Goal: Find specific page/section: Find specific page/section

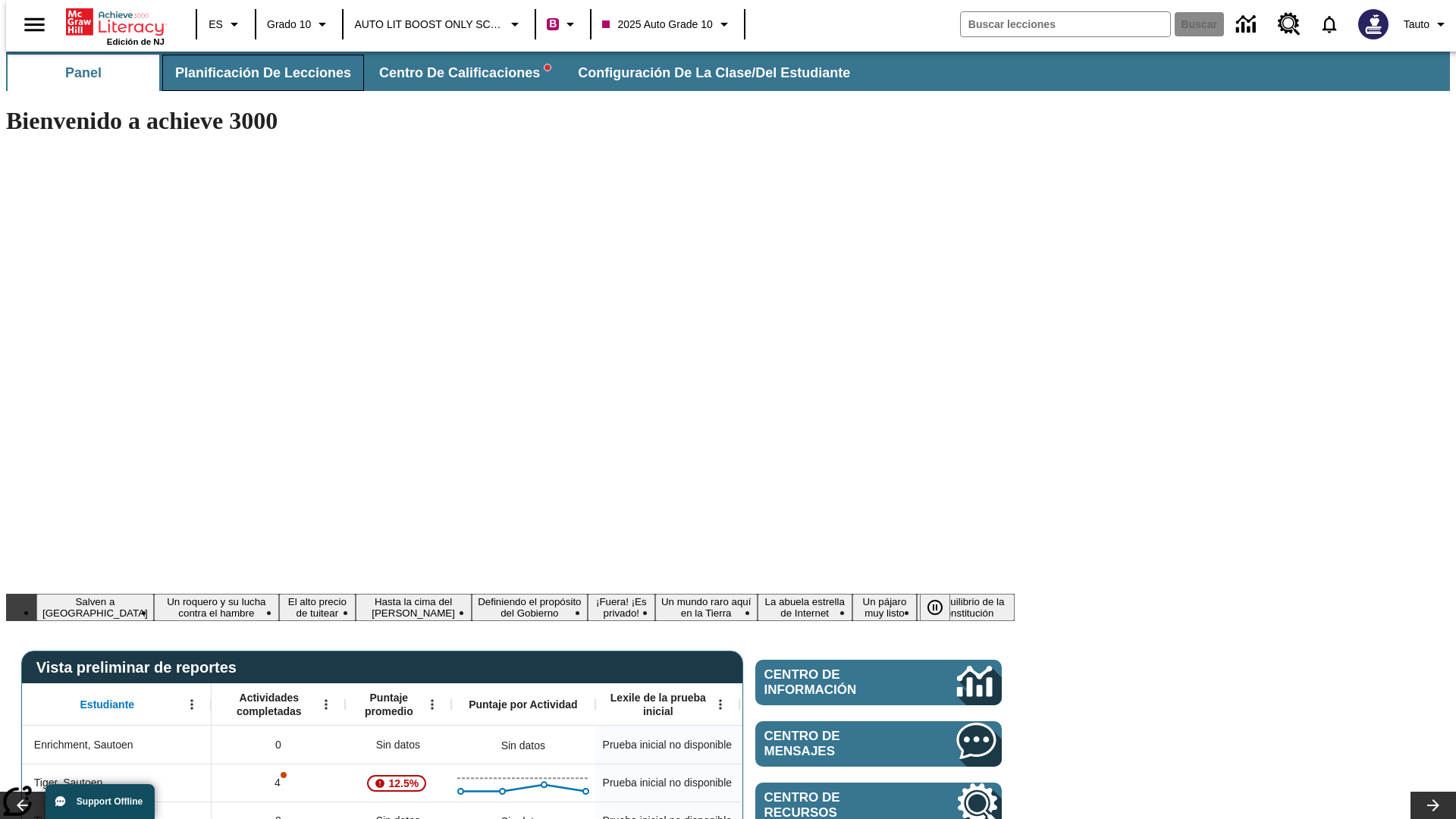
click at [254, 73] on span "Planificación de lecciones" at bounding box center [263, 73] width 176 height 17
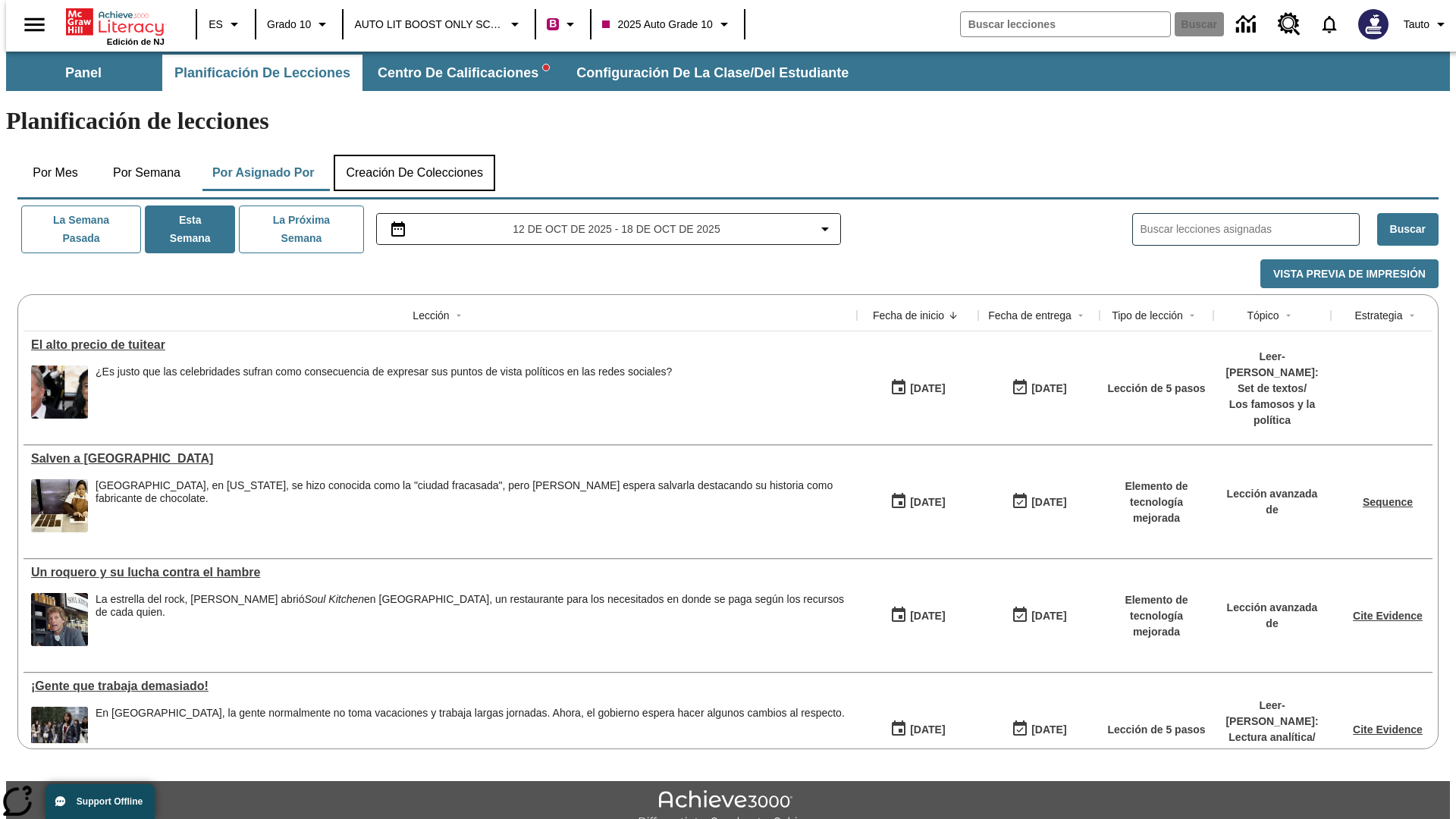
click at [414, 155] on button "Creación de colecciones" at bounding box center [415, 173] width 162 height 36
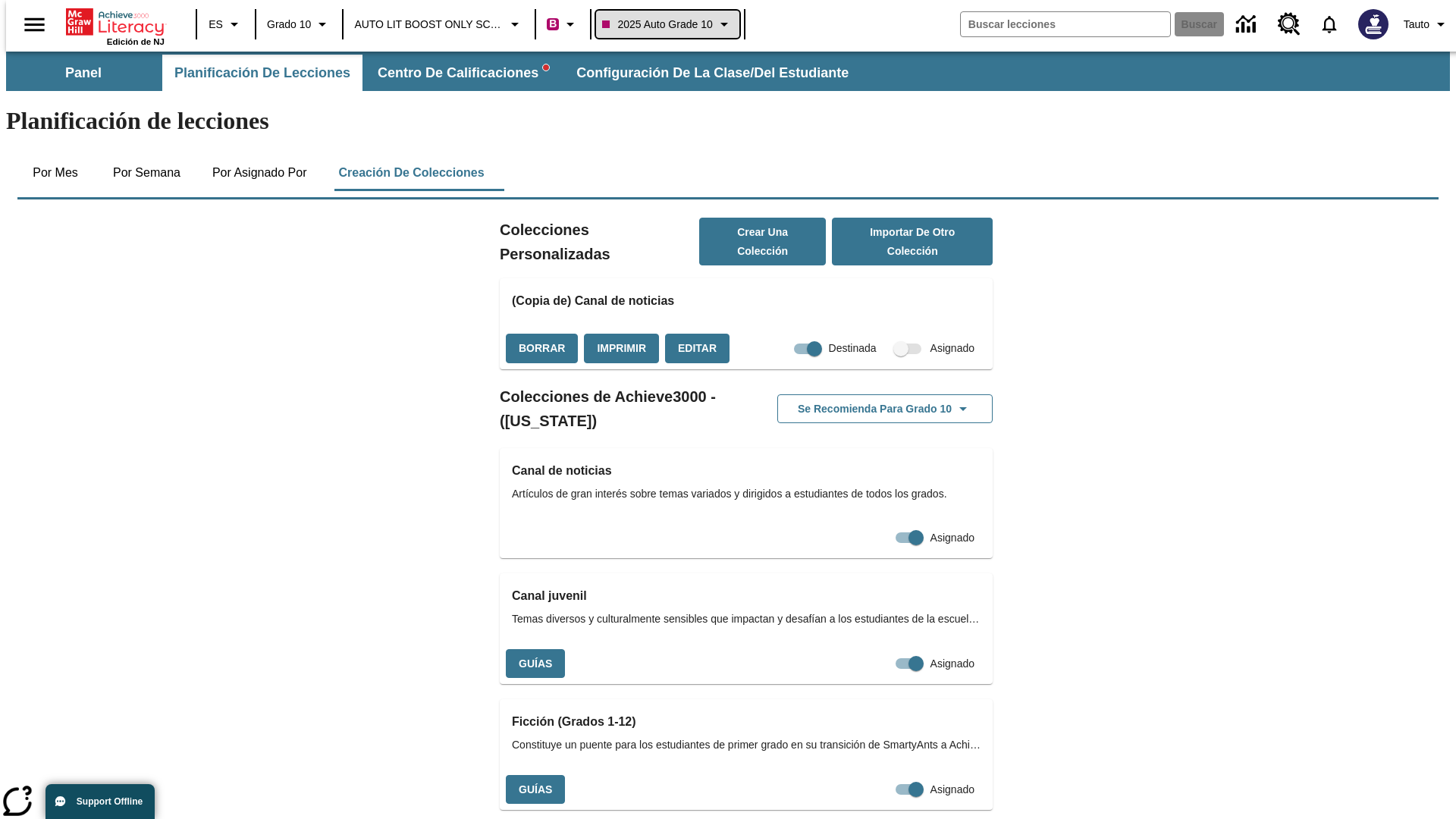
click at [666, 24] on span "2025 Auto Grade 10" at bounding box center [657, 24] width 110 height 16
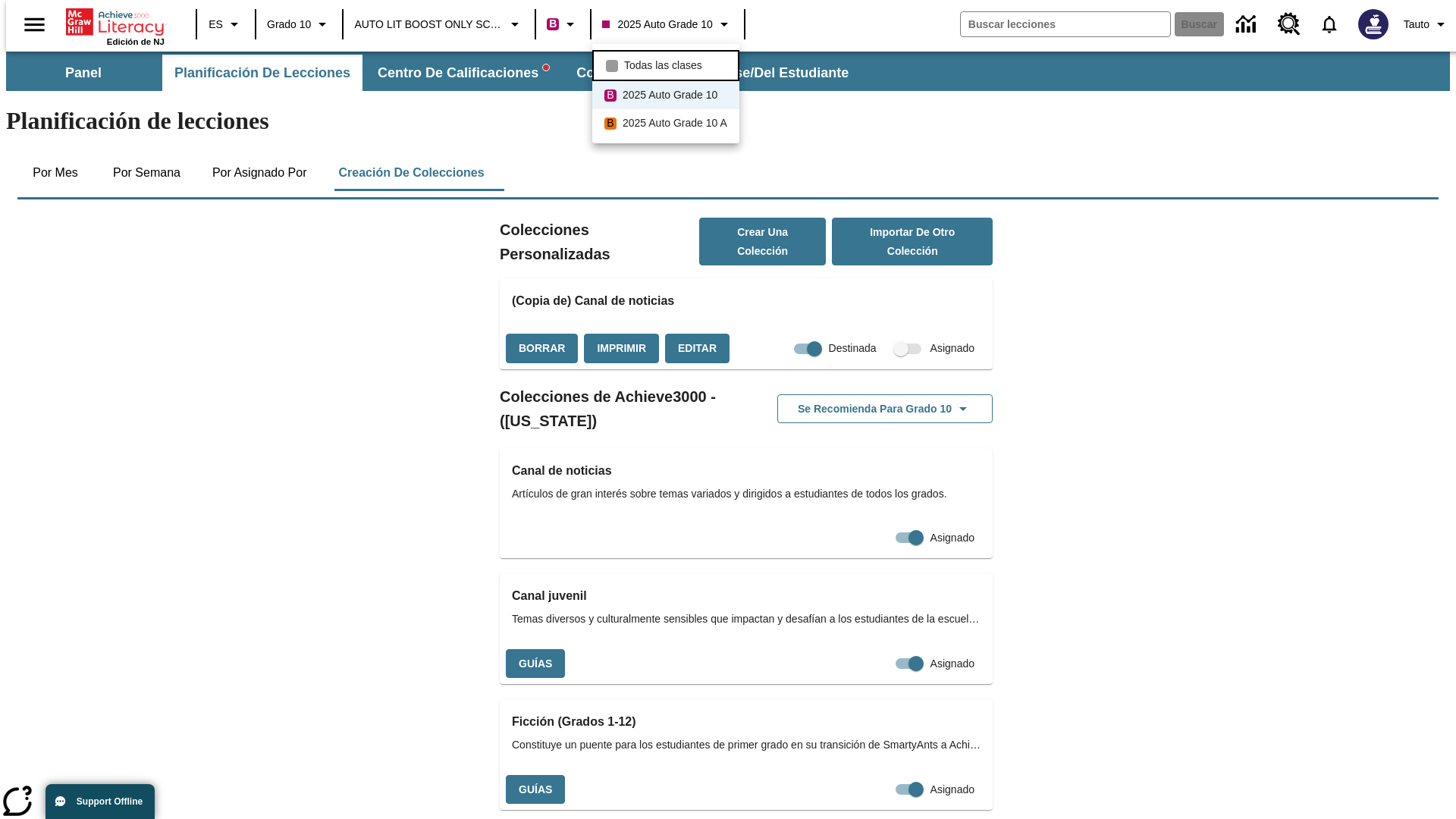
click at [668, 64] on span "Todas las clases" at bounding box center [663, 65] width 78 height 16
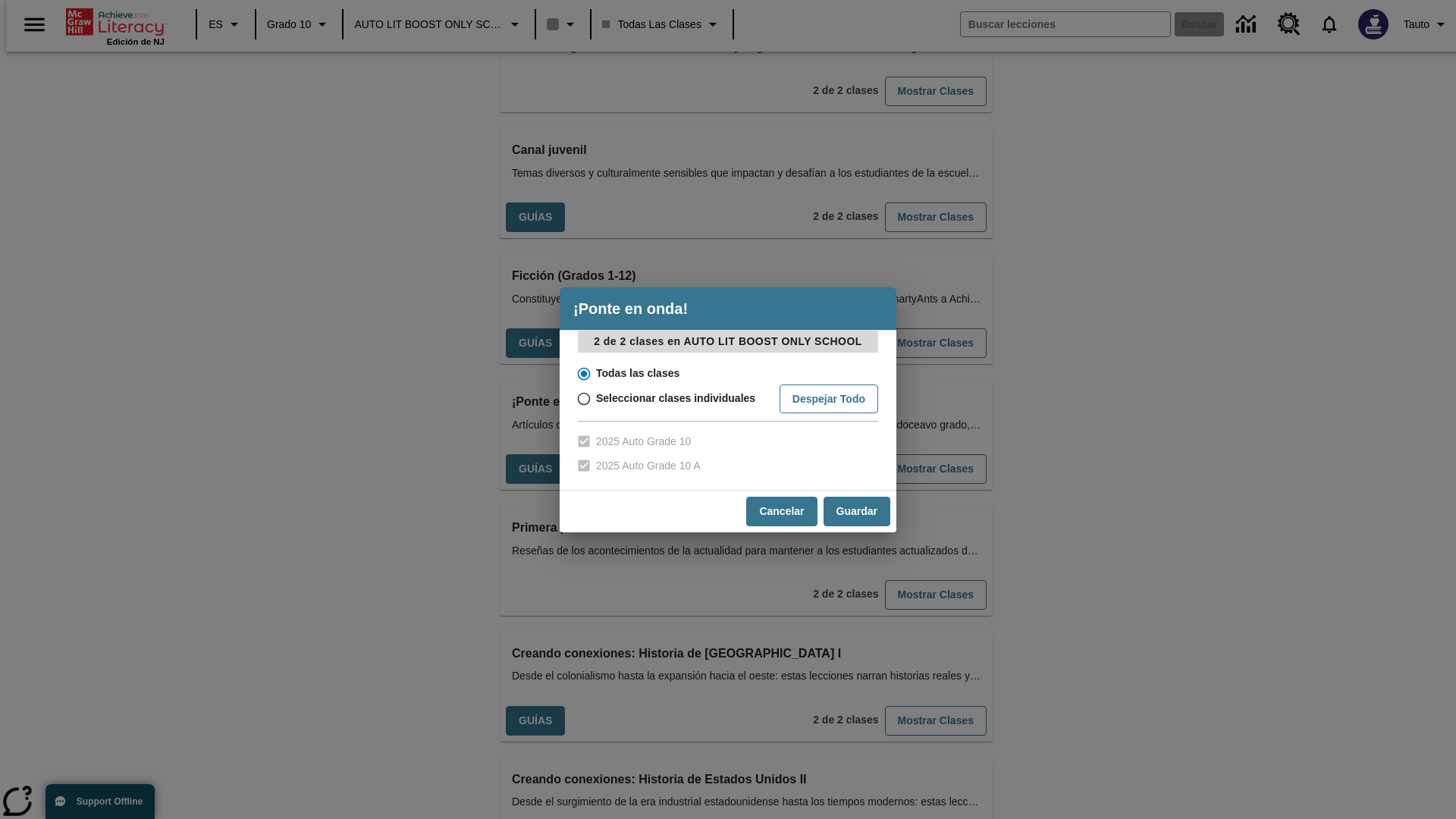
click at [582, 373] on input "Todas las clases" at bounding box center [582, 373] width 27 height 22
click at [780, 511] on button "Cancelar" at bounding box center [782, 512] width 71 height 29
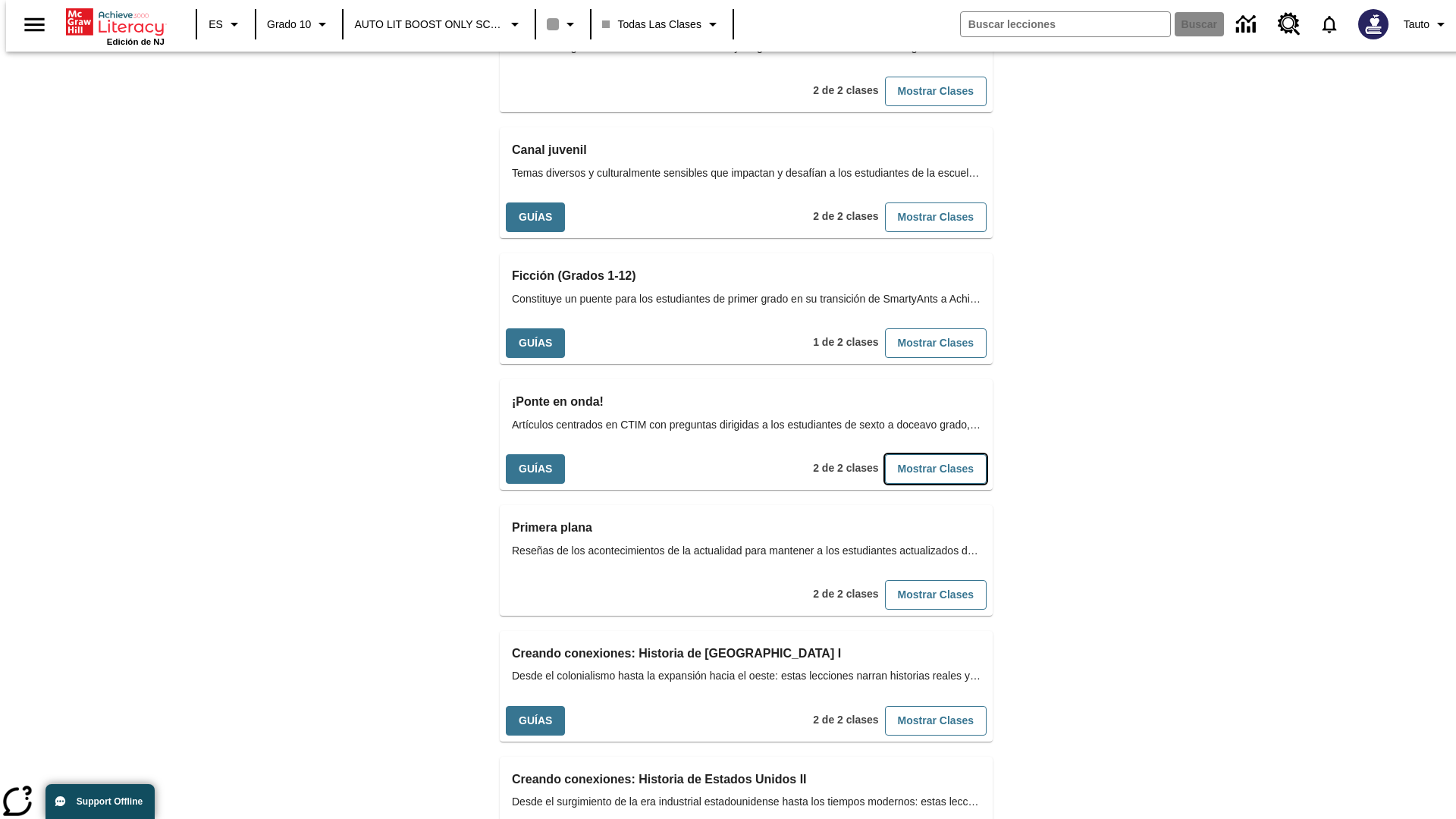
click at [911, 454] on button "Mostrar Clases" at bounding box center [936, 469] width 101 height 29
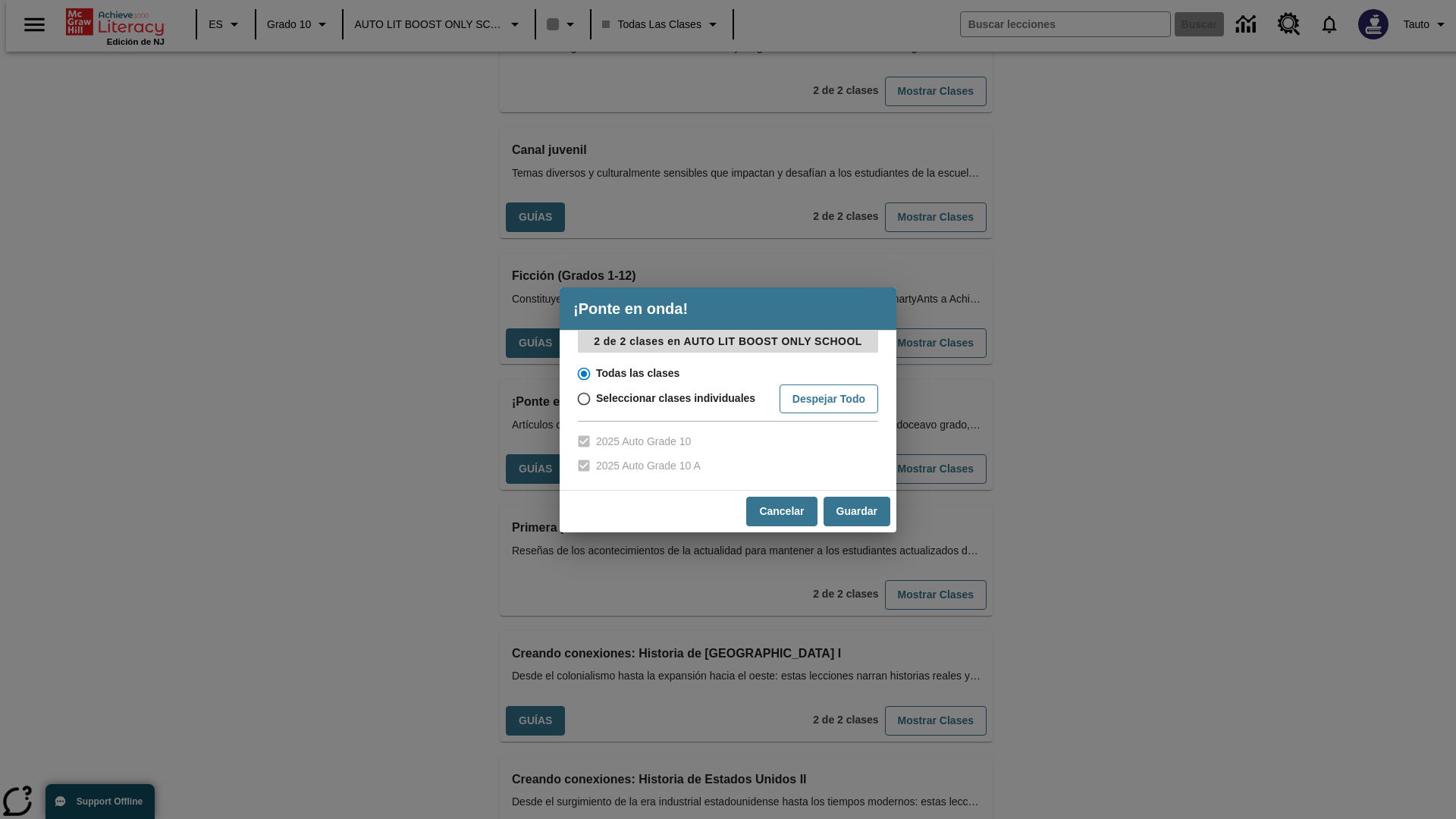
click at [582, 373] on input "Todas las clases" at bounding box center [582, 373] width 27 height 22
click at [857, 511] on button "Guardar" at bounding box center [857, 512] width 67 height 29
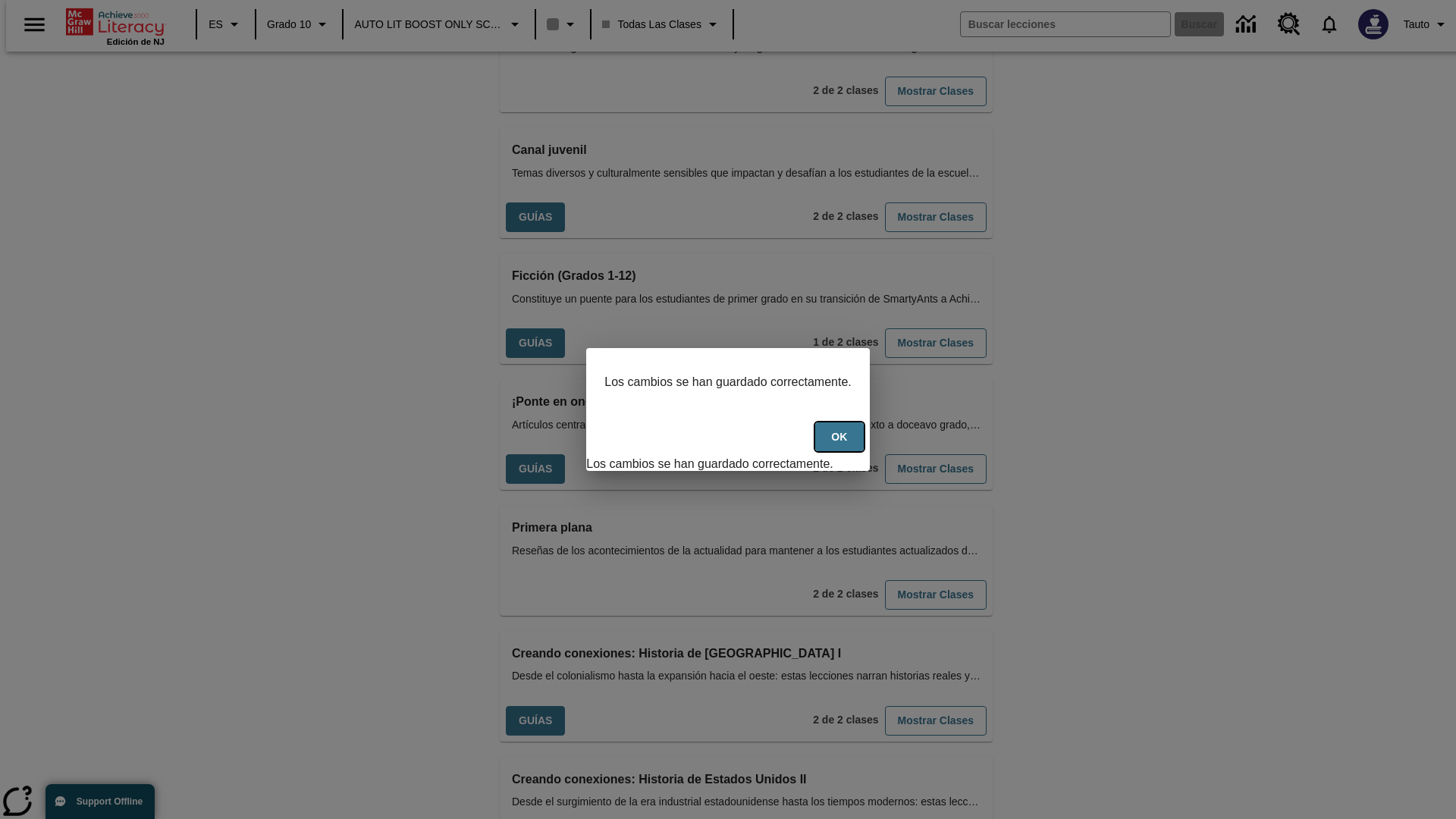
click at [847, 446] on button "OK" at bounding box center [839, 437] width 48 height 29
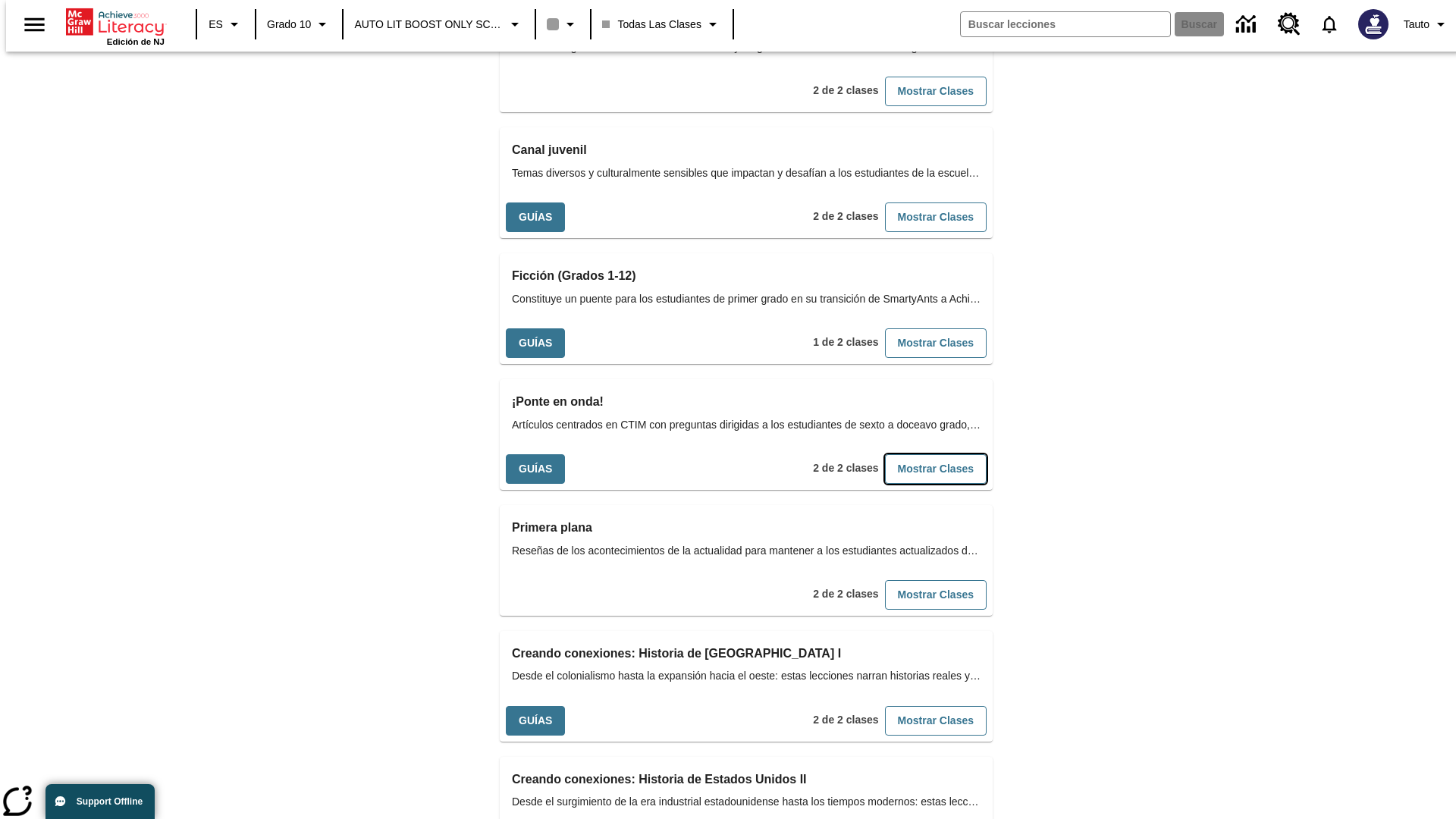
click at [911, 454] on button "Mostrar Clases" at bounding box center [936, 469] width 101 height 29
